Goal: Find specific page/section: Find specific page/section

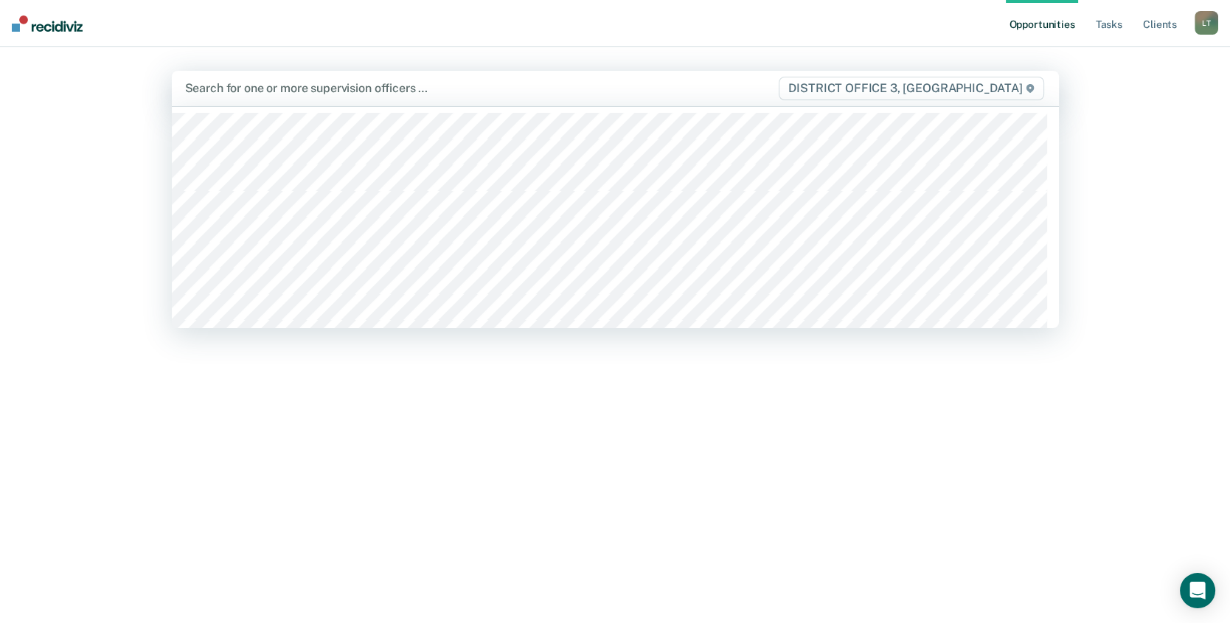
drag, startPoint x: 912, startPoint y: 92, endPoint x: 938, endPoint y: 99, distance: 25.9
click at [914, 92] on span "DISTRICT OFFICE 3, [GEOGRAPHIC_DATA]" at bounding box center [911, 89] width 265 height 24
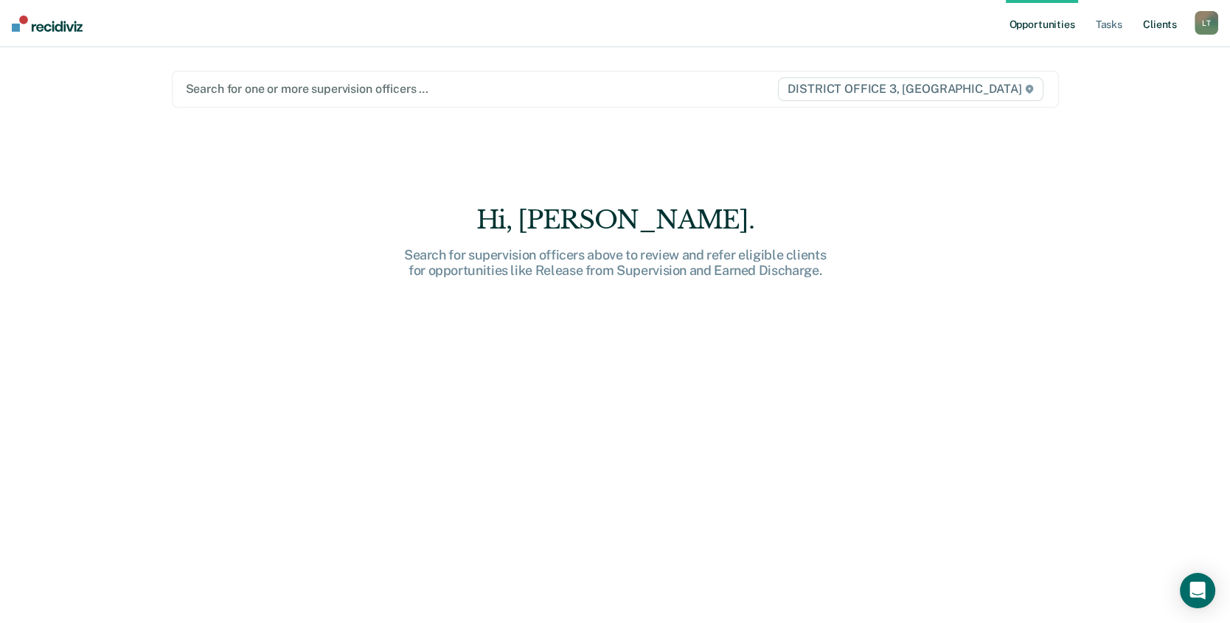
click at [1160, 25] on link "Client s" at bounding box center [1160, 23] width 40 height 47
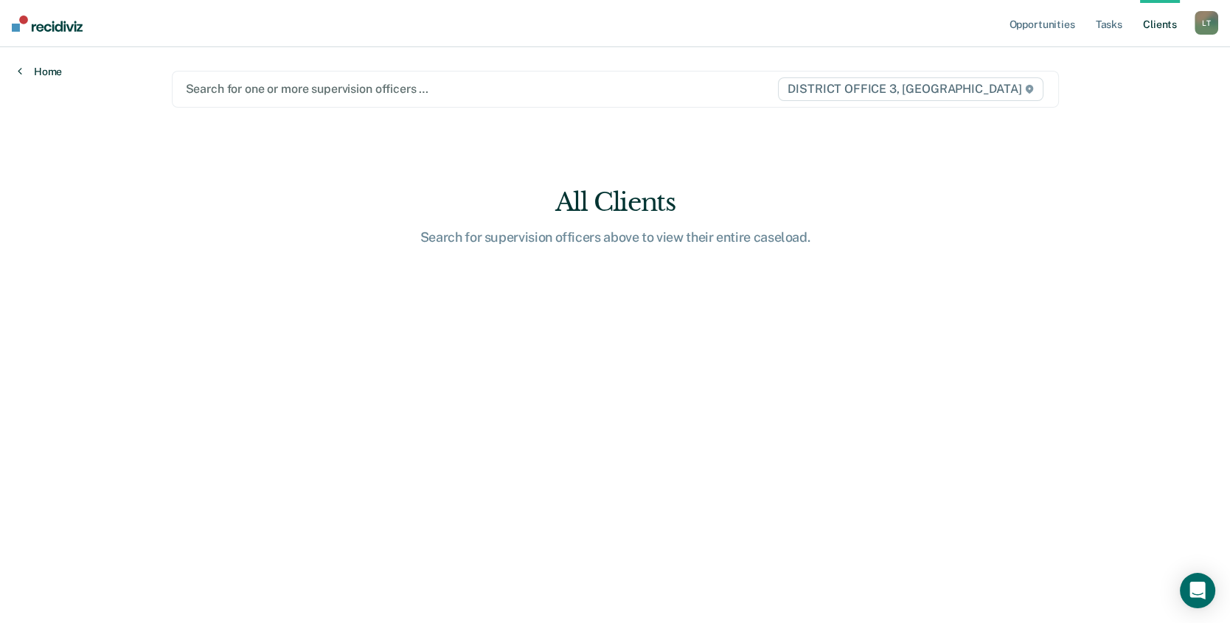
click at [20, 71] on icon at bounding box center [20, 71] width 4 height 12
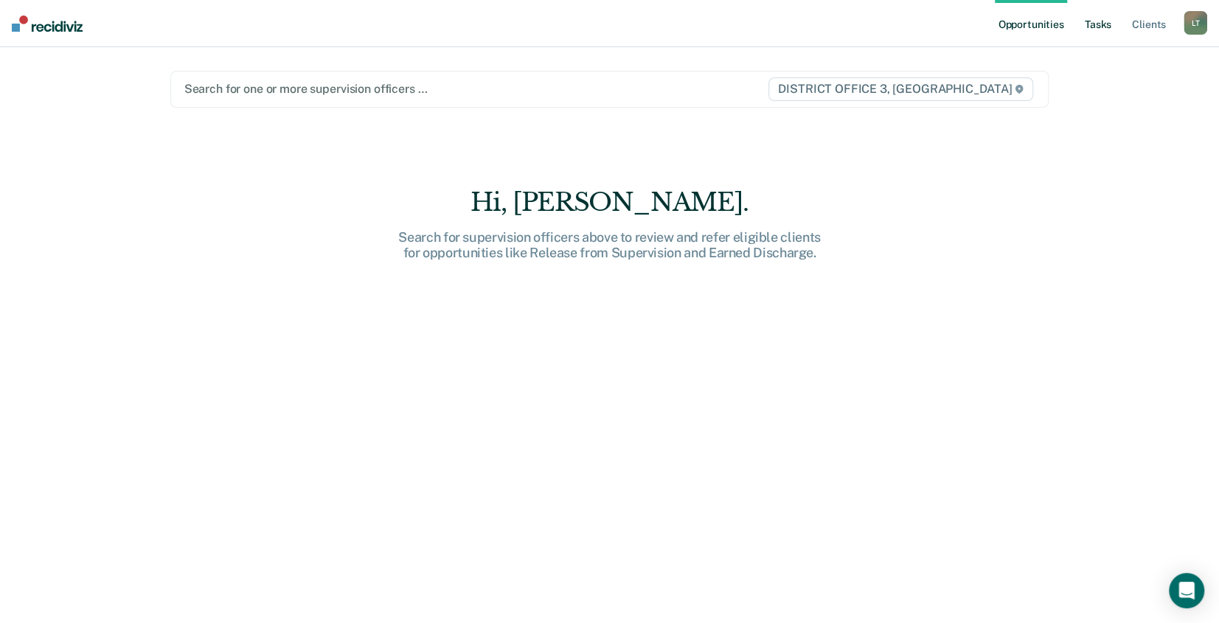
click at [1097, 18] on link "Tasks" at bounding box center [1098, 23] width 32 height 47
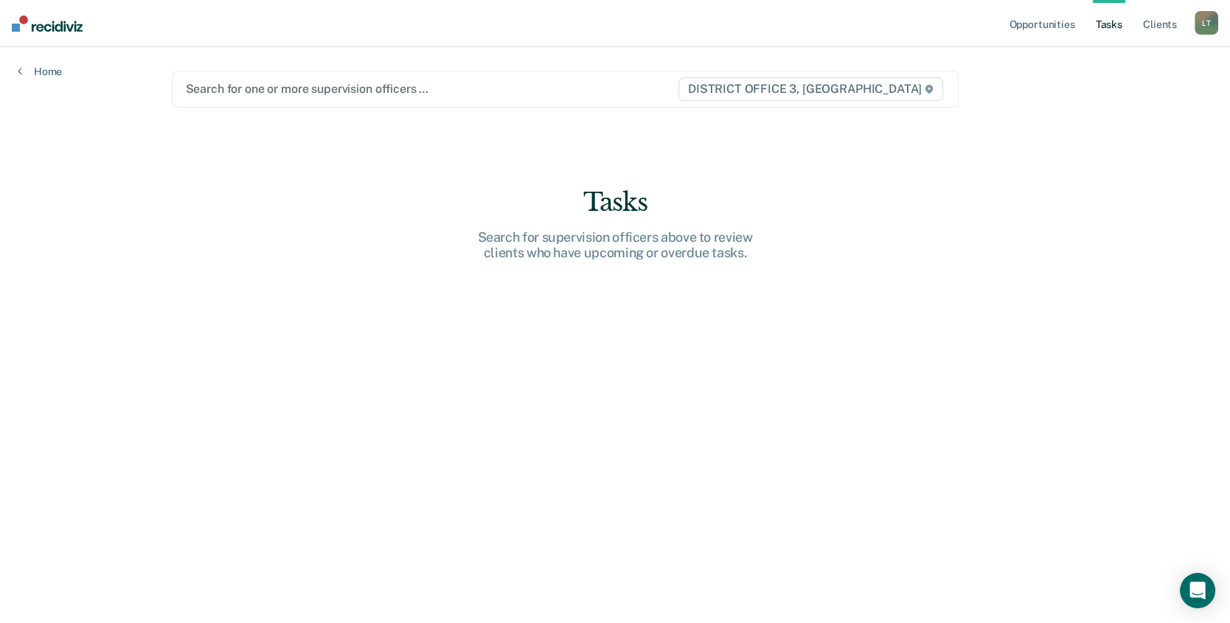
click at [249, 86] on div at bounding box center [431, 88] width 491 height 17
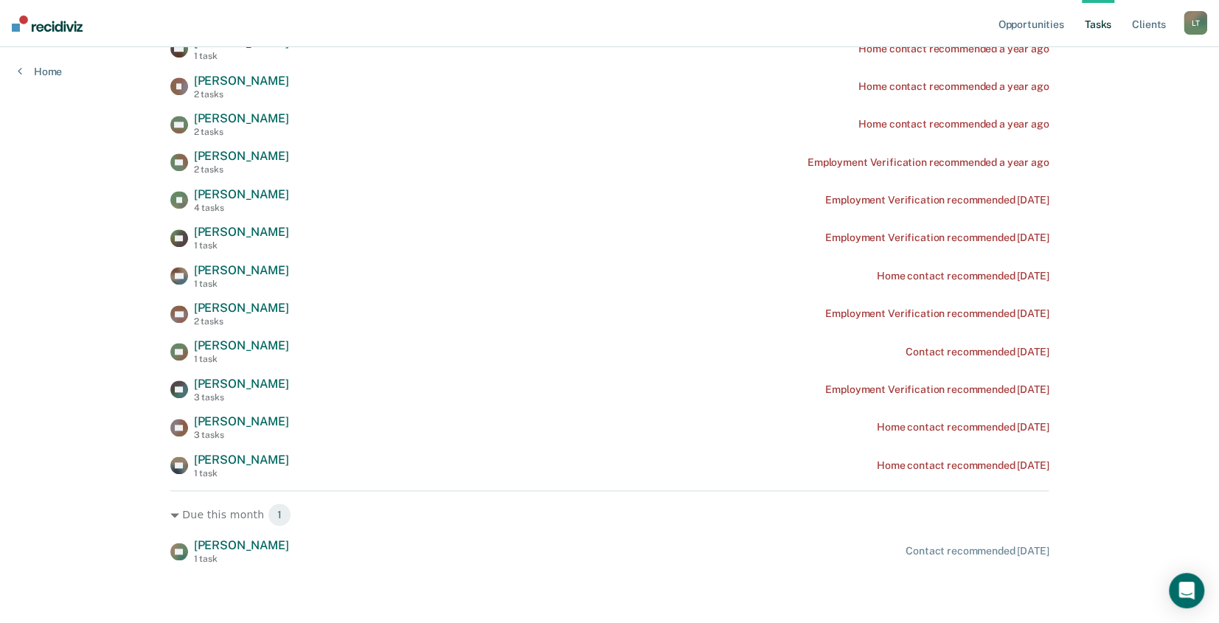
scroll to position [957, 0]
